Goal: Information Seeking & Learning: Learn about a topic

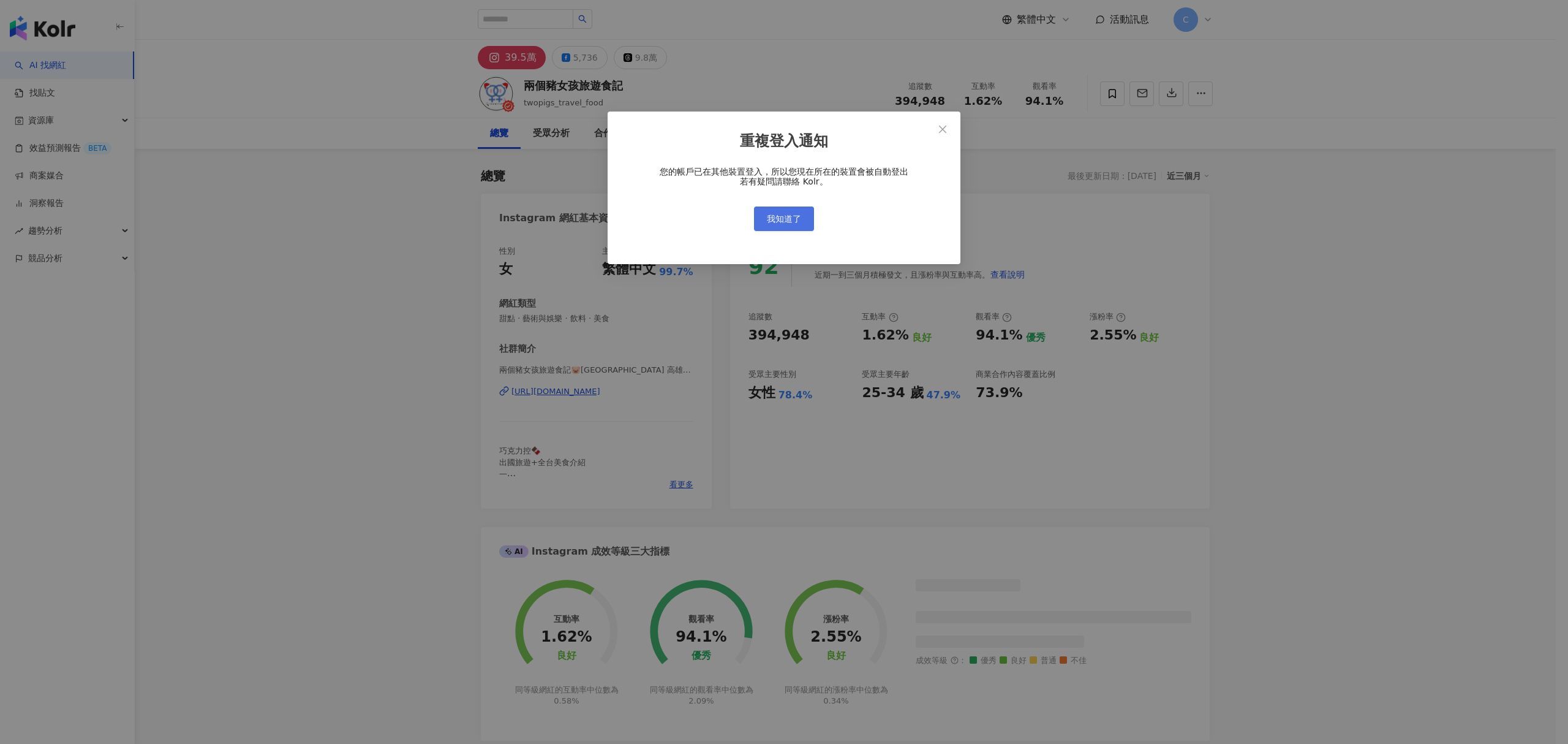
click at [786, 221] on span "我知道了" at bounding box center [784, 219] width 34 height 10
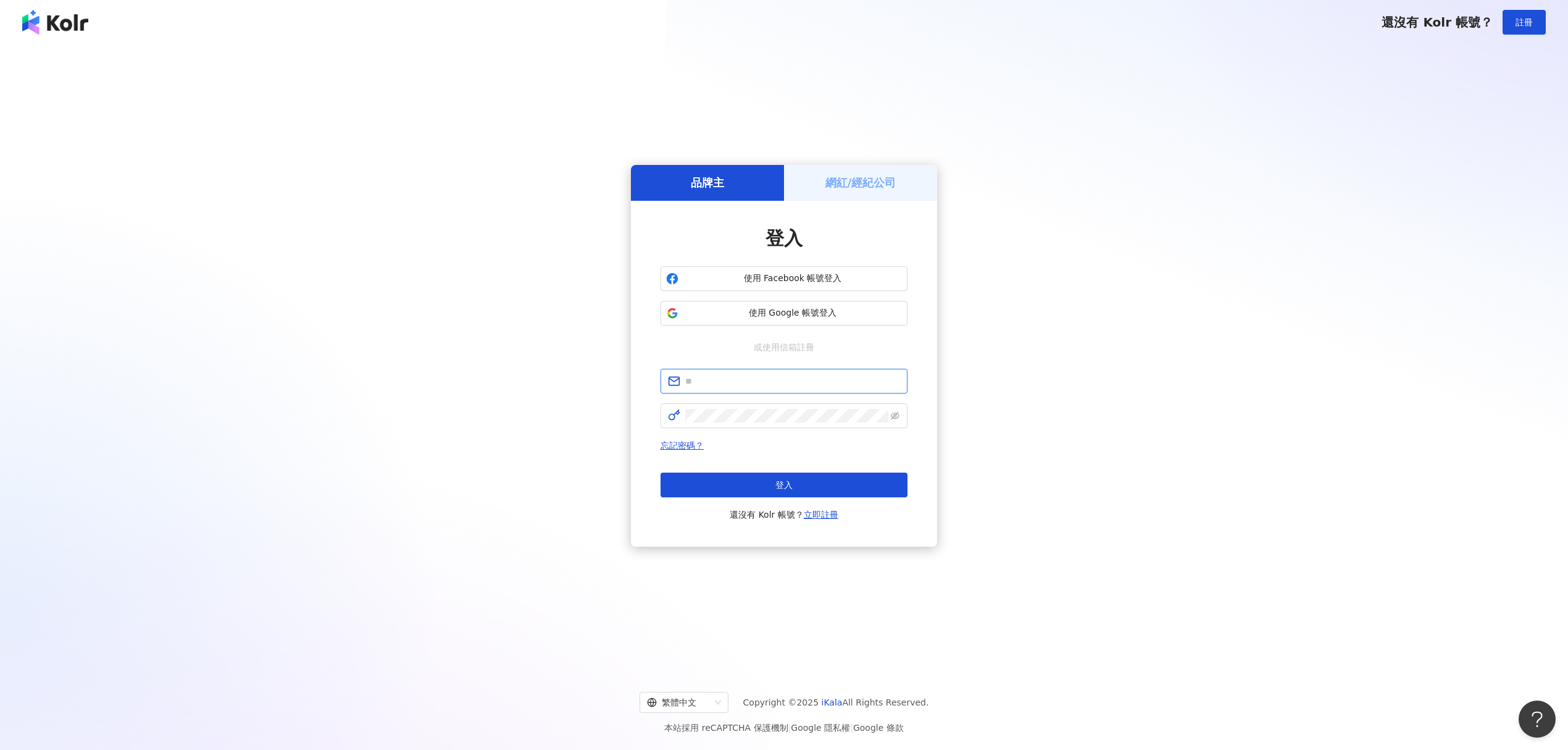
type input "**********"
click at [768, 486] on button "登入" at bounding box center [784, 485] width 247 height 25
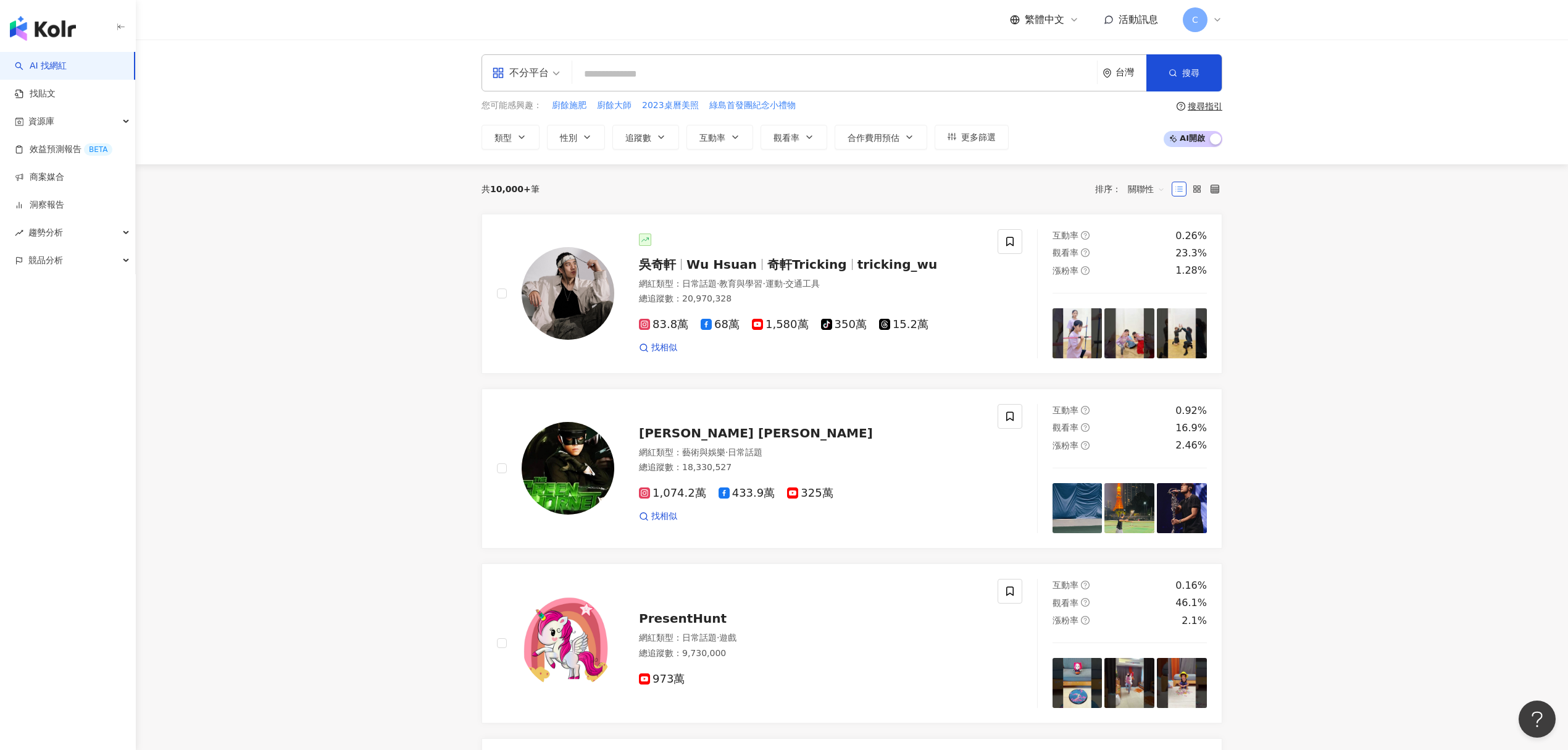
paste input "*********"
type input "*********"
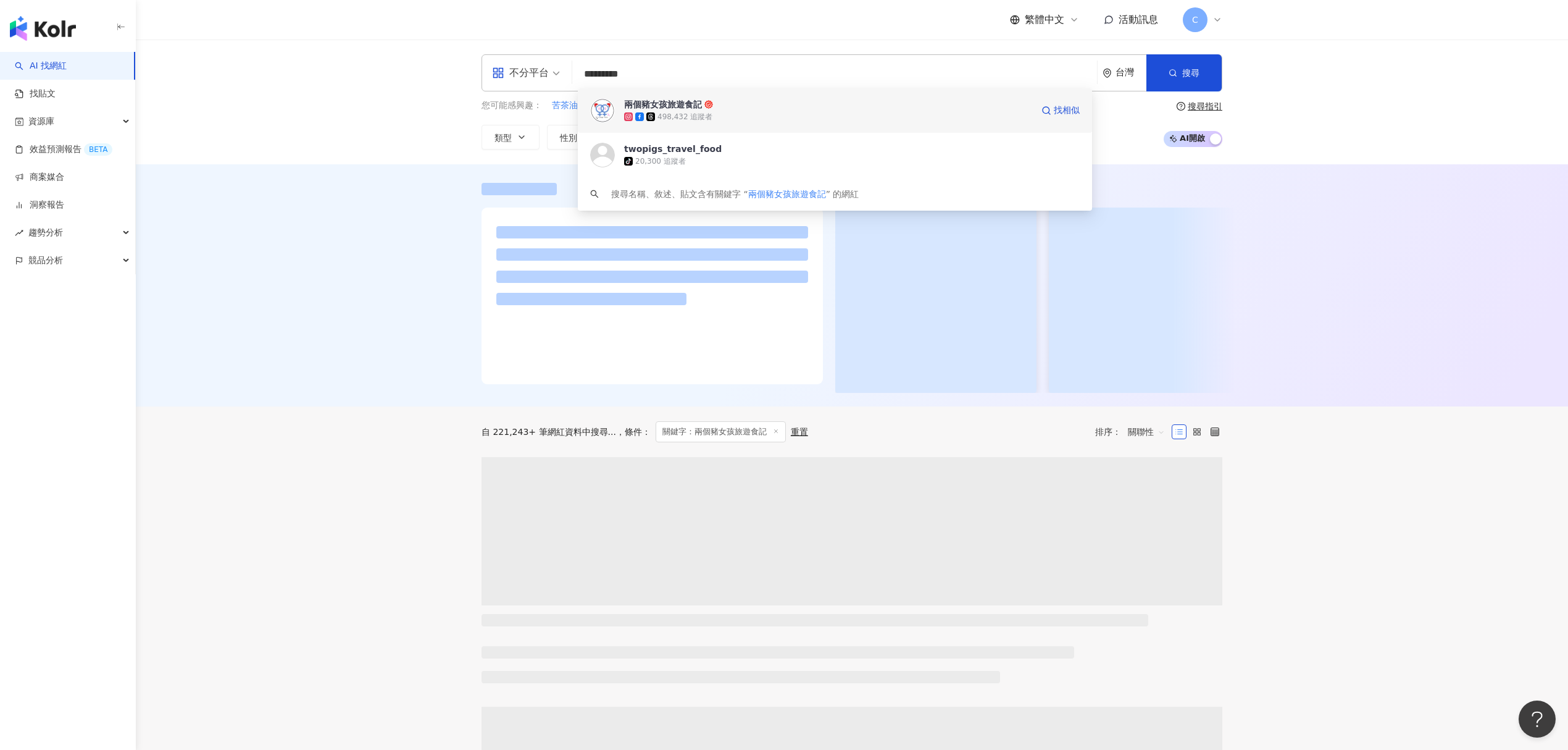
click at [692, 126] on div "兩個豬女孩旅遊食記 498,432 追蹤者 找相似" at bounding box center [835, 111] width 514 height 45
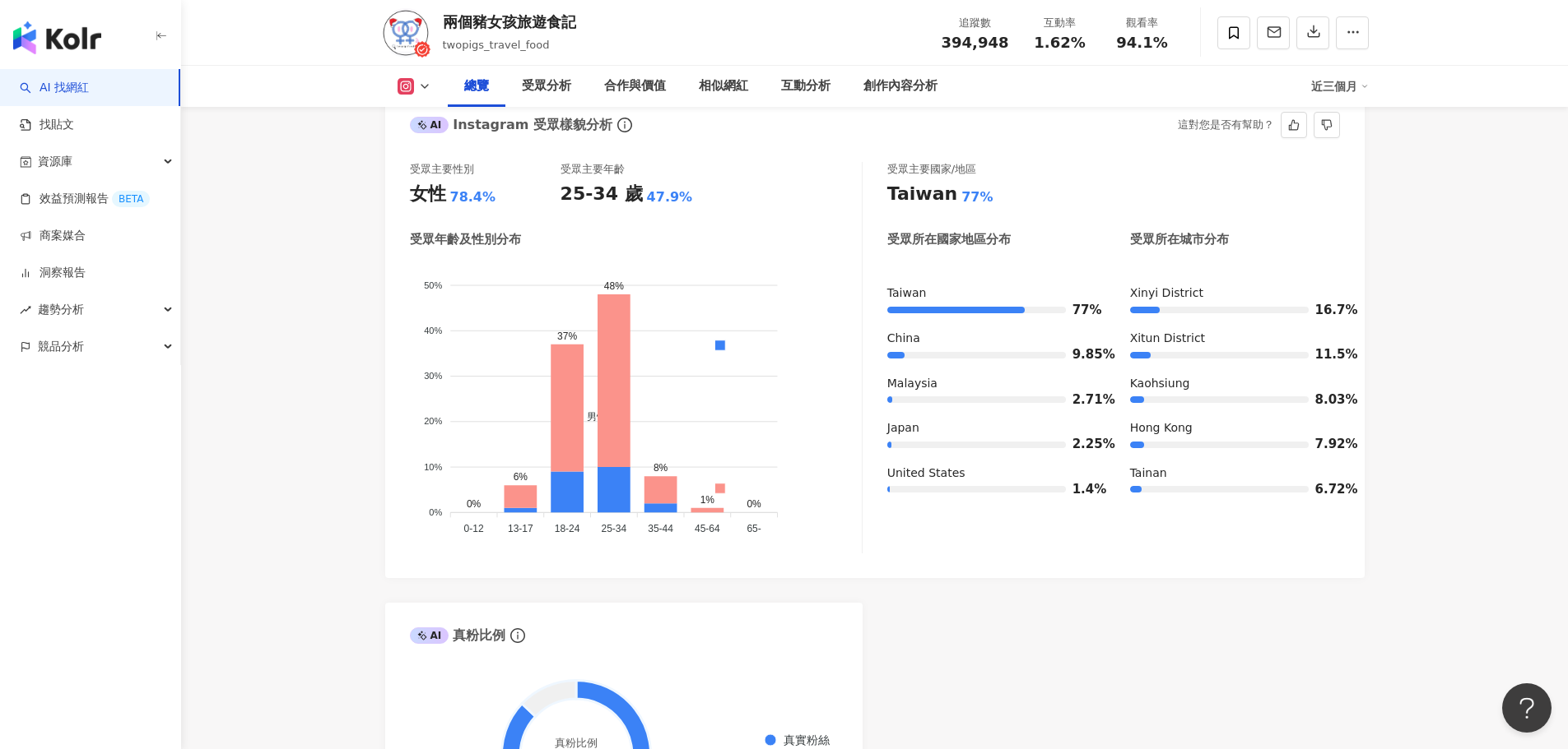
scroll to position [1272, 0]
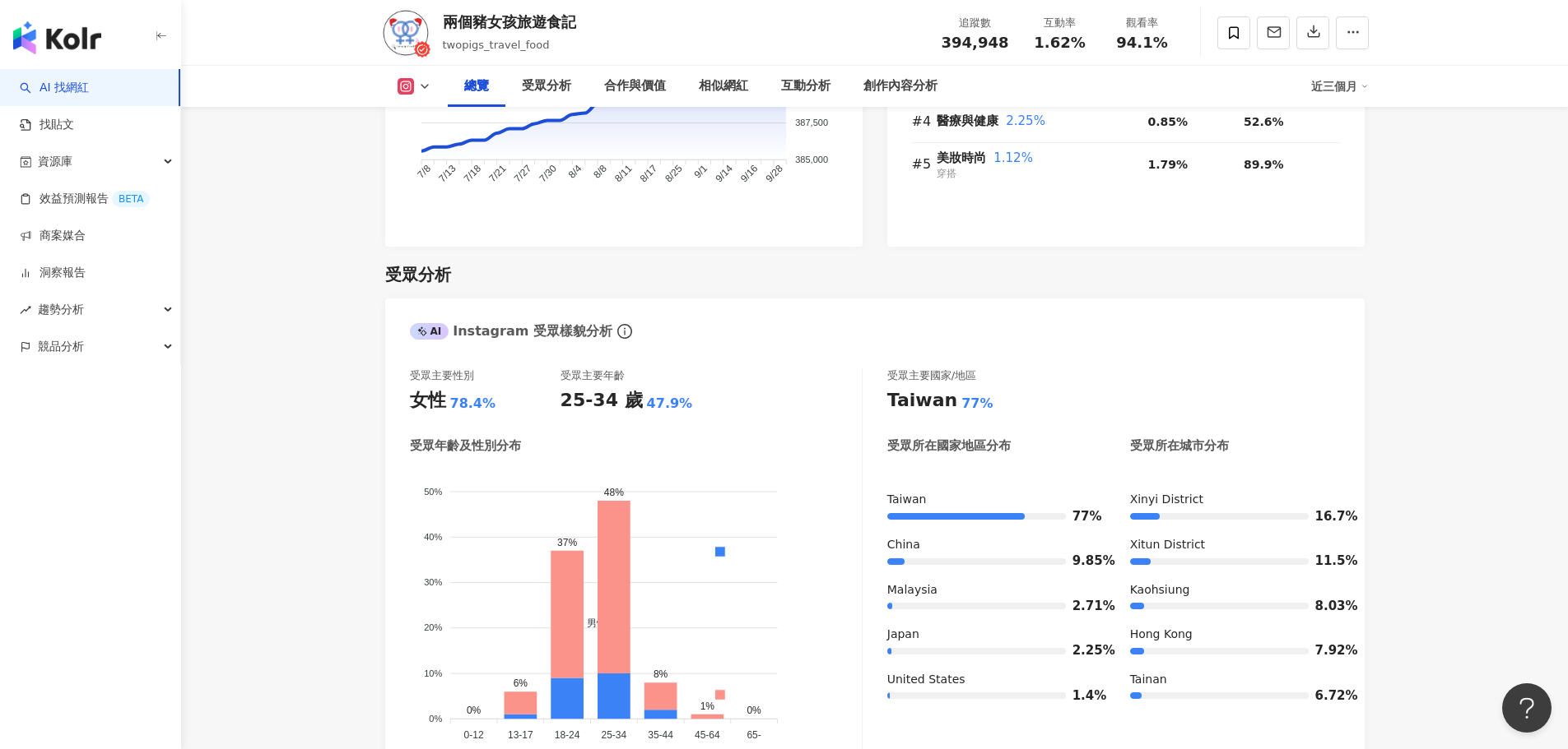
click at [421, 84] on icon at bounding box center [424, 86] width 13 height 13
click at [421, 147] on button "Facebook" at bounding box center [440, 154] width 99 height 23
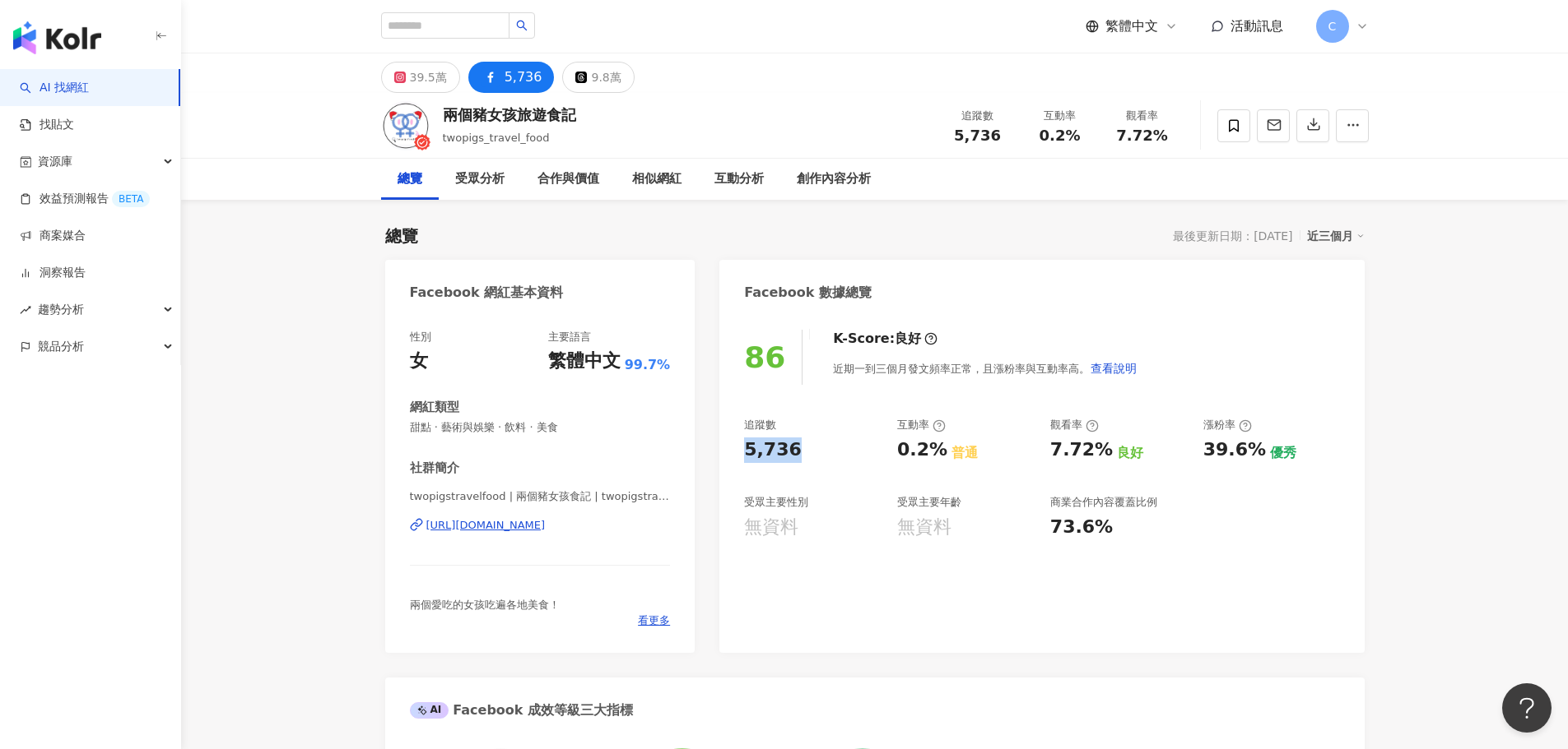
drag, startPoint x: 743, startPoint y: 451, endPoint x: 808, endPoint y: 456, distance: 65.2
click at [808, 456] on div "86 K-Score : 良好 近期一到三個月發文頻率正常，且漲粉率與互動率高。 查看說明 追蹤數 5,736 互動率 0.2% 普通 觀看率 7.72% 良…" at bounding box center [1041, 483] width 644 height 339
copy div "5,736"
drag, startPoint x: 896, startPoint y: 451, endPoint x: 943, endPoint y: 452, distance: 47.0
click at [943, 452] on div "0.2% 普通" at bounding box center [965, 450] width 137 height 25
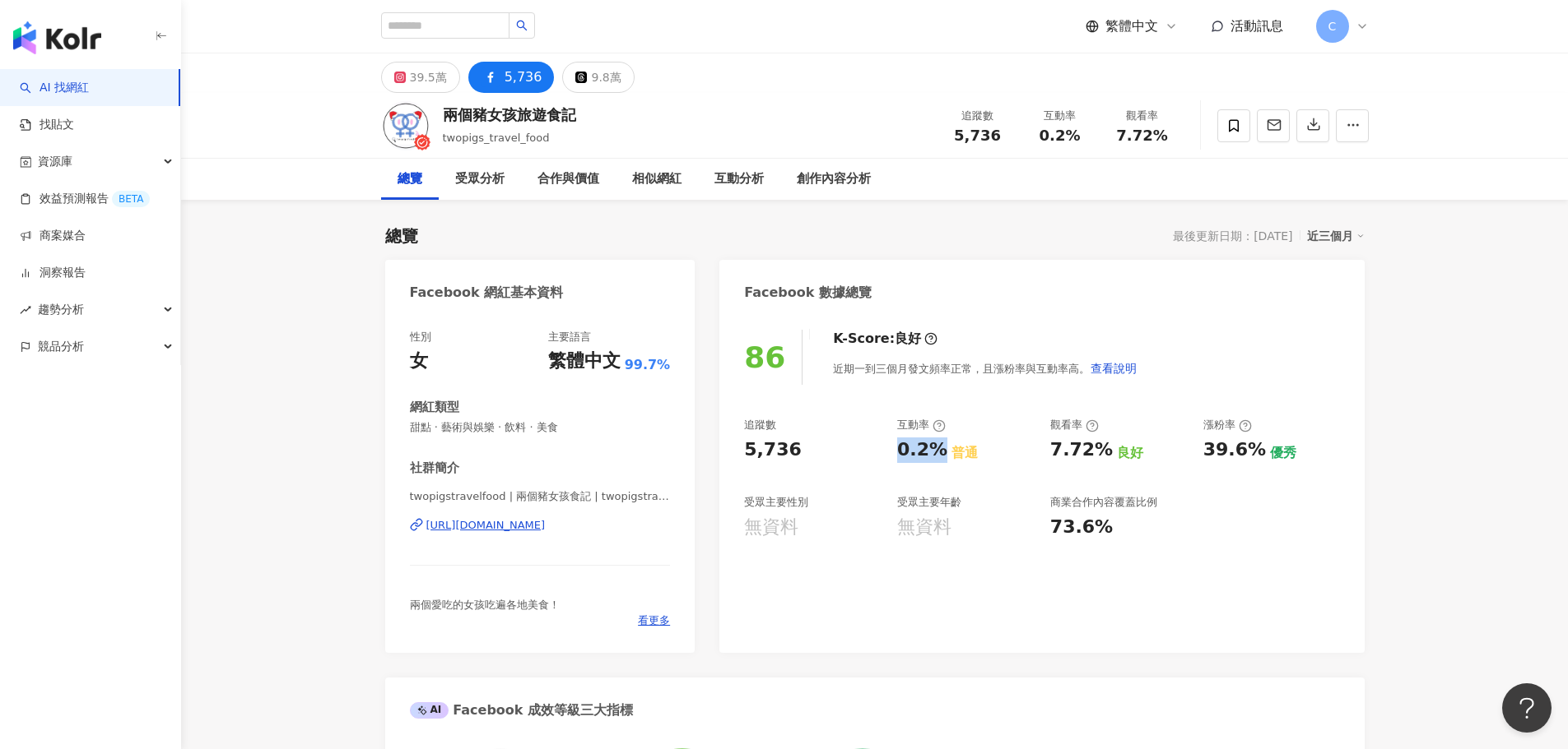
copy div "0.2%"
drag, startPoint x: 381, startPoint y: 527, endPoint x: 668, endPoint y: 528, distance: 287.0
copy div "[URL][DOMAIN_NAME]"
click at [407, 75] on button "39.5萬" at bounding box center [421, 77] width 79 height 31
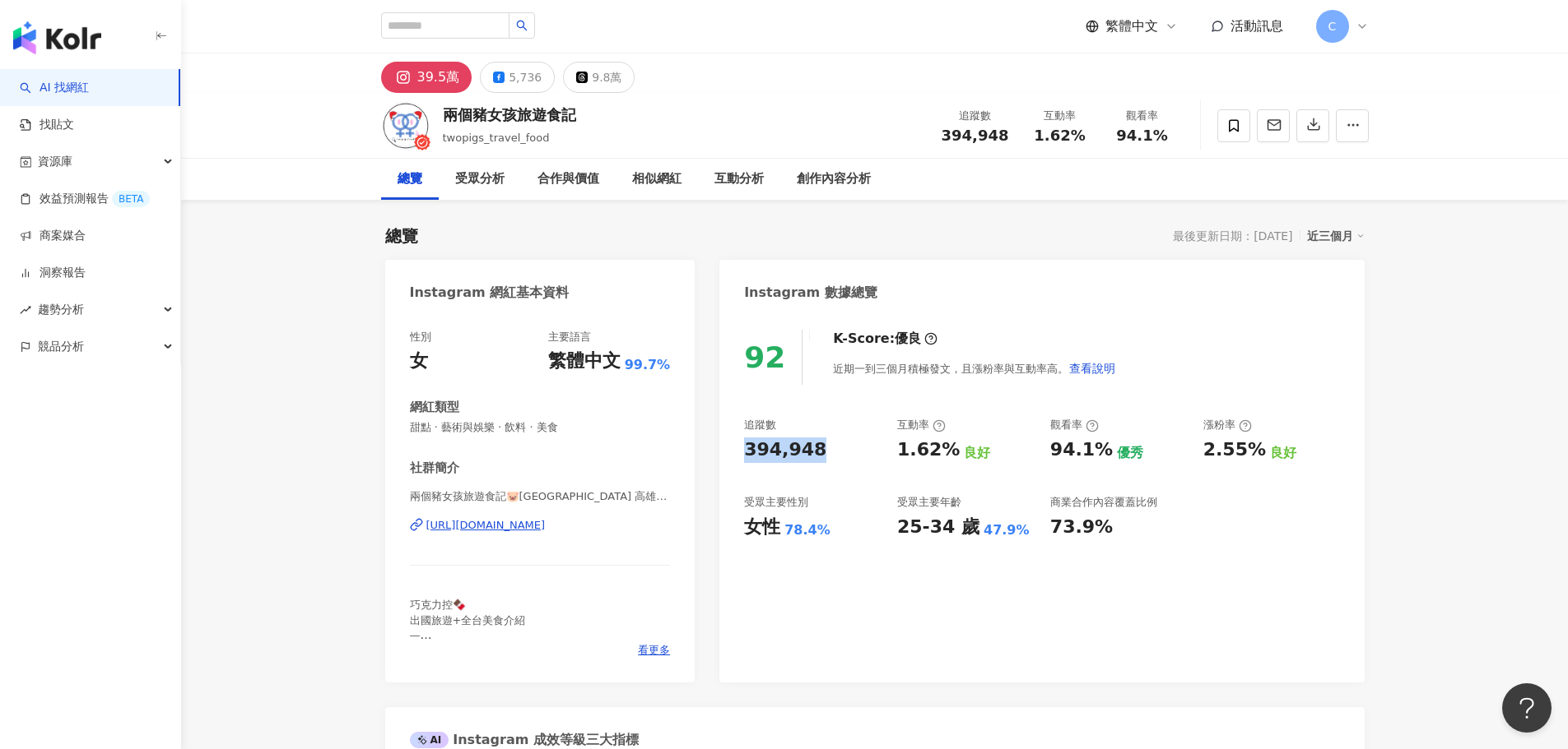
drag, startPoint x: 811, startPoint y: 451, endPoint x: 713, endPoint y: 452, distance: 98.0
copy div "394,948"
